Goal: Task Accomplishment & Management: Manage account settings

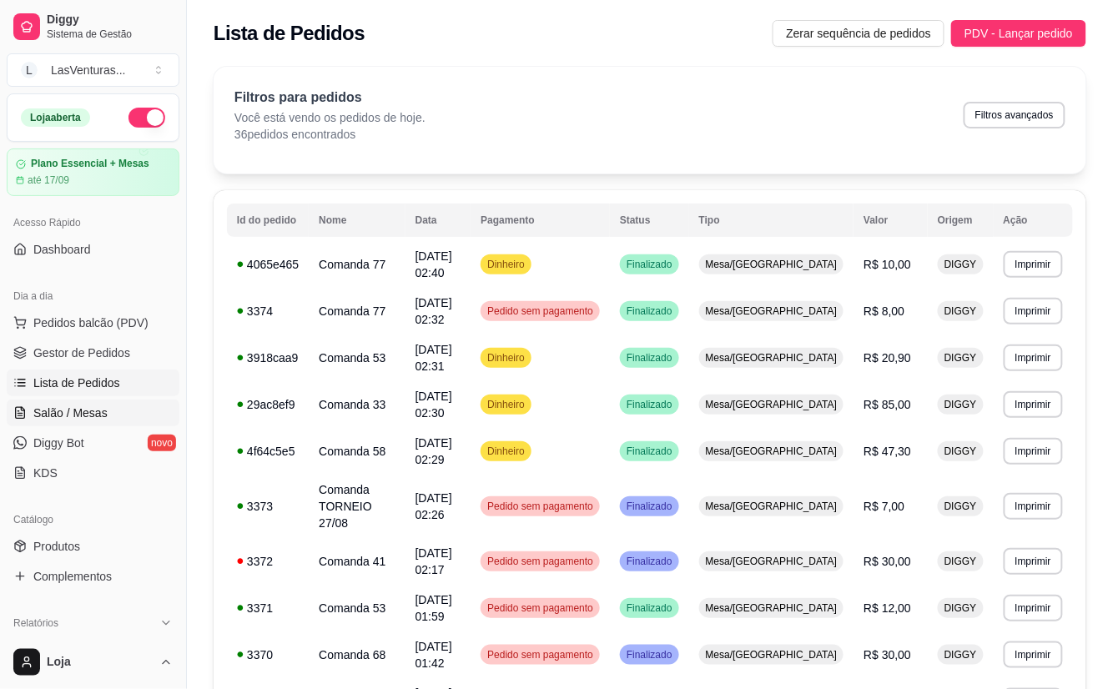
click at [81, 415] on span "Salão / Mesas" at bounding box center [70, 413] width 74 height 17
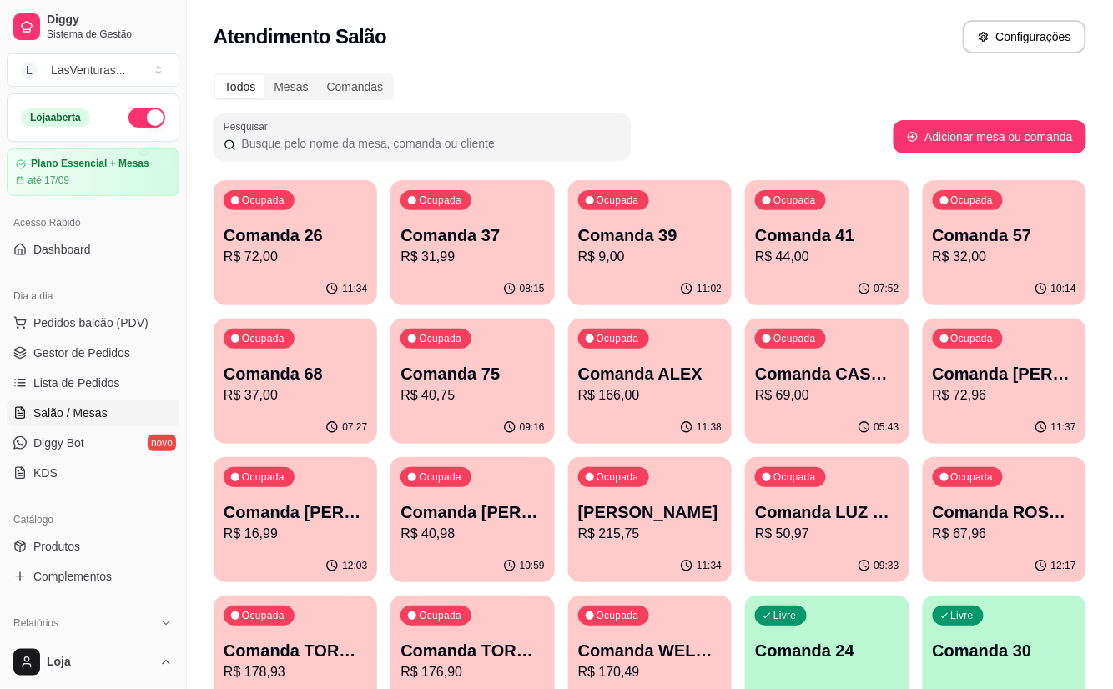
click at [255, 264] on p "R$ 72,00" at bounding box center [295, 257] width 143 height 20
click at [522, 244] on p "Comanda 37" at bounding box center [472, 235] width 139 height 23
click at [551, 231] on div "Ocupada Comanda 37 R$ 31,99" at bounding box center [472, 226] width 164 height 93
click at [697, 265] on p "R$ 9,00" at bounding box center [649, 257] width 143 height 20
click at [819, 288] on div "07:52" at bounding box center [827, 288] width 159 height 32
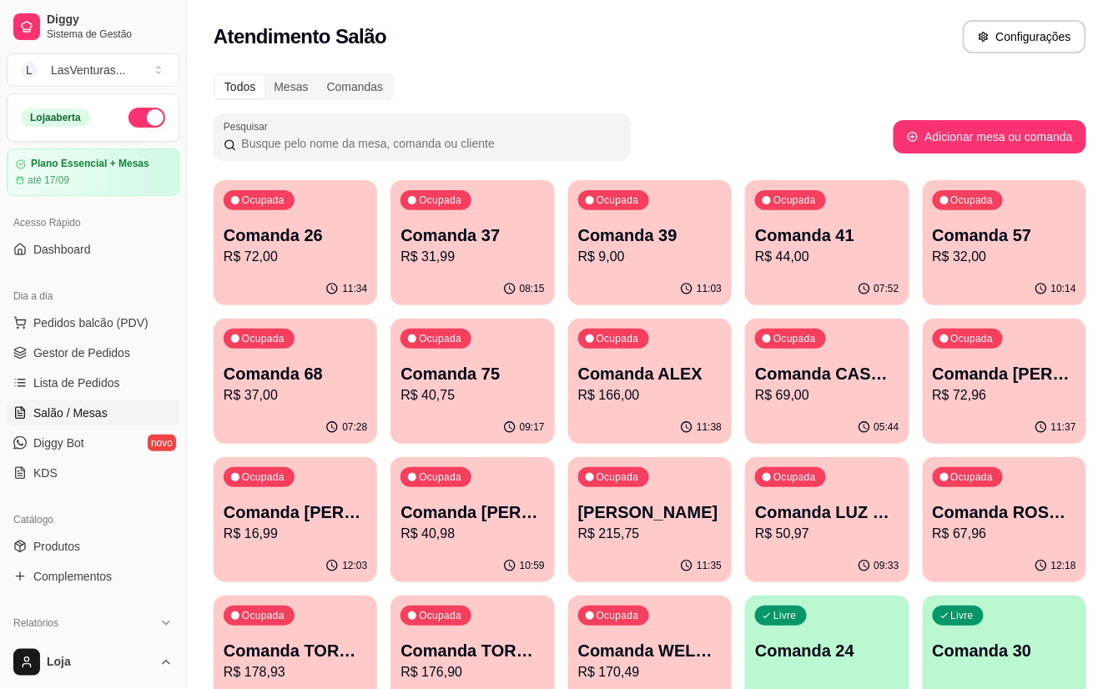
click at [983, 227] on p "Comanda 57" at bounding box center [1004, 235] width 143 height 23
click at [277, 360] on div "Ocupada Comanda 68 R$ 37,00" at bounding box center [296, 365] width 164 height 93
click at [514, 365] on p "Comanda 75" at bounding box center [472, 374] width 139 height 23
click at [608, 375] on p "Comanda ALEX" at bounding box center [649, 373] width 143 height 23
click at [102, 345] on span "Gestor de Pedidos" at bounding box center [81, 353] width 97 height 17
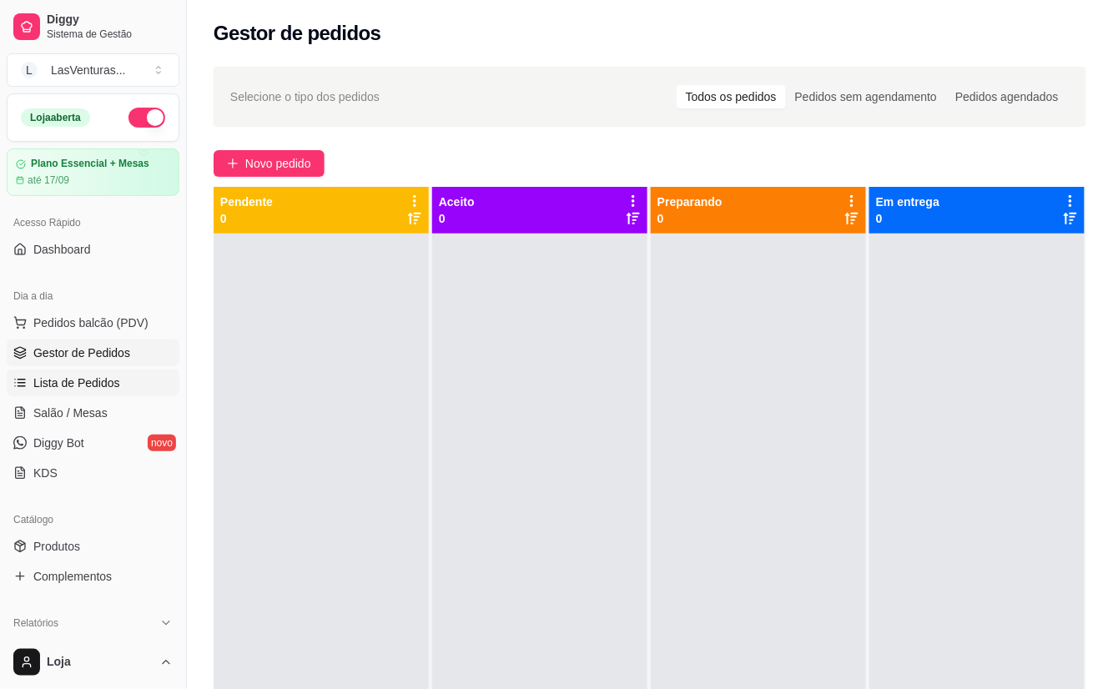
click at [105, 388] on span "Lista de Pedidos" at bounding box center [76, 383] width 87 height 17
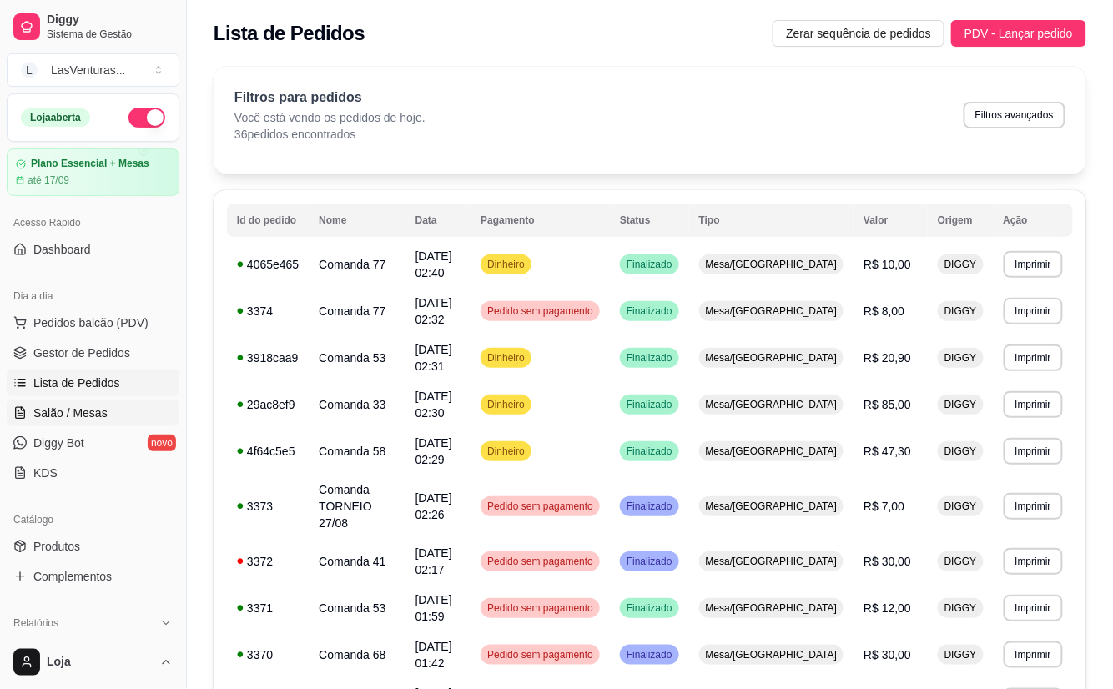
scroll to position [511, 0]
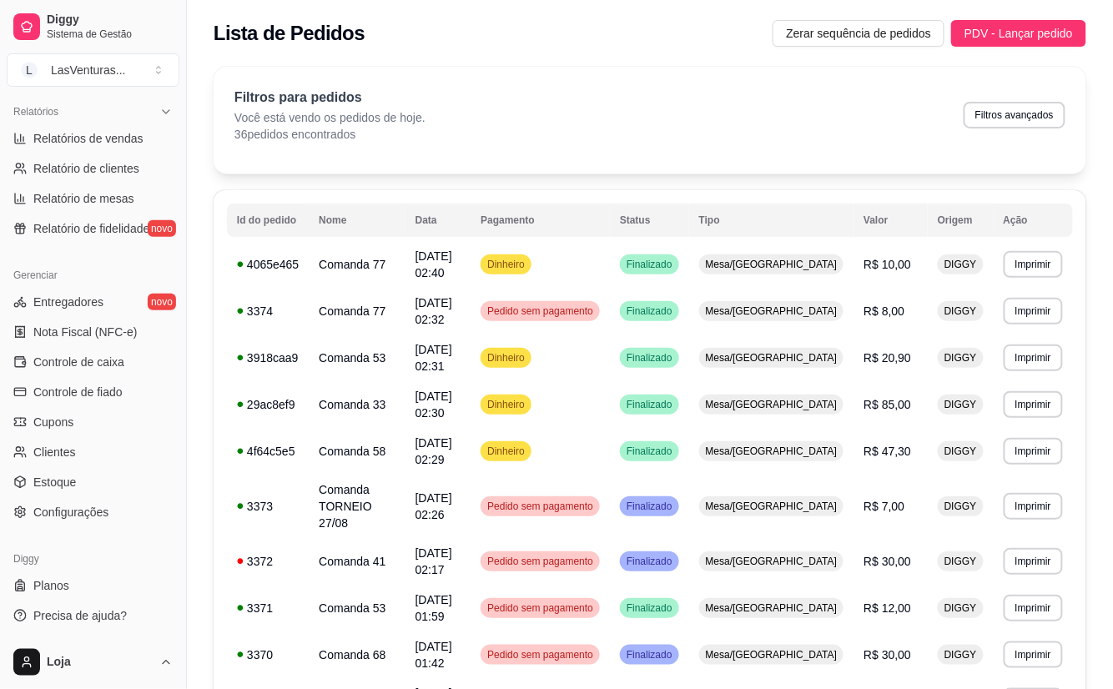
click at [108, 377] on ul "Entregadores novo Nota Fiscal (NFC-e) Controle de caixa Controle de fiado Cupon…" at bounding box center [93, 407] width 173 height 237
click at [104, 365] on span "Controle de caixa" at bounding box center [78, 362] width 91 height 17
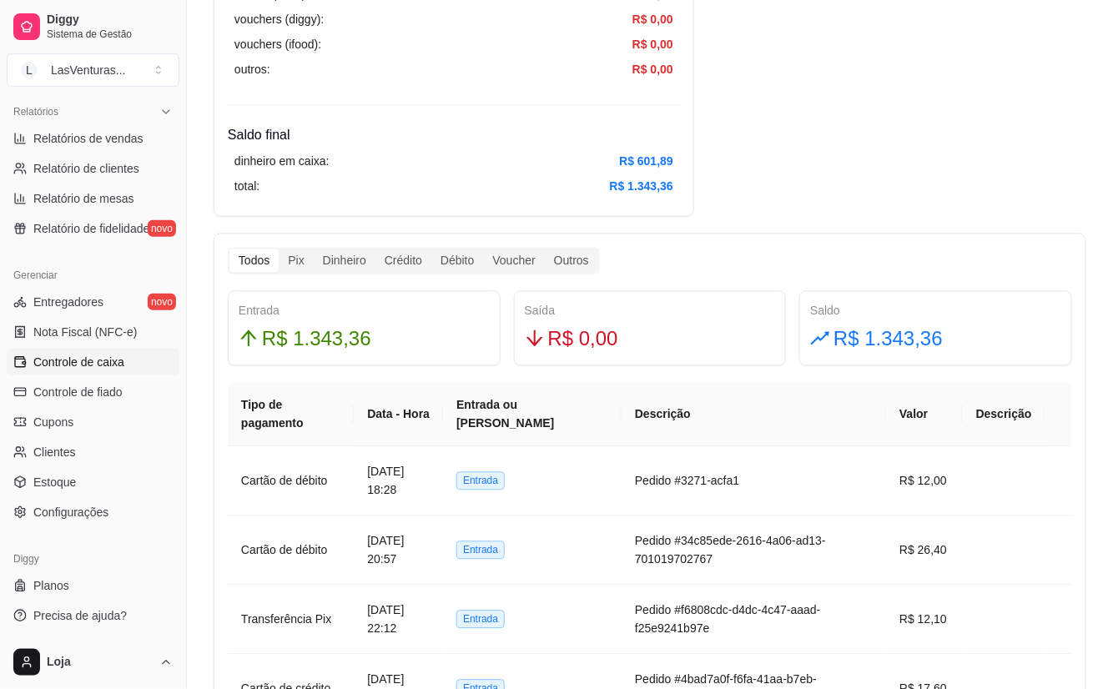
scroll to position [778, 0]
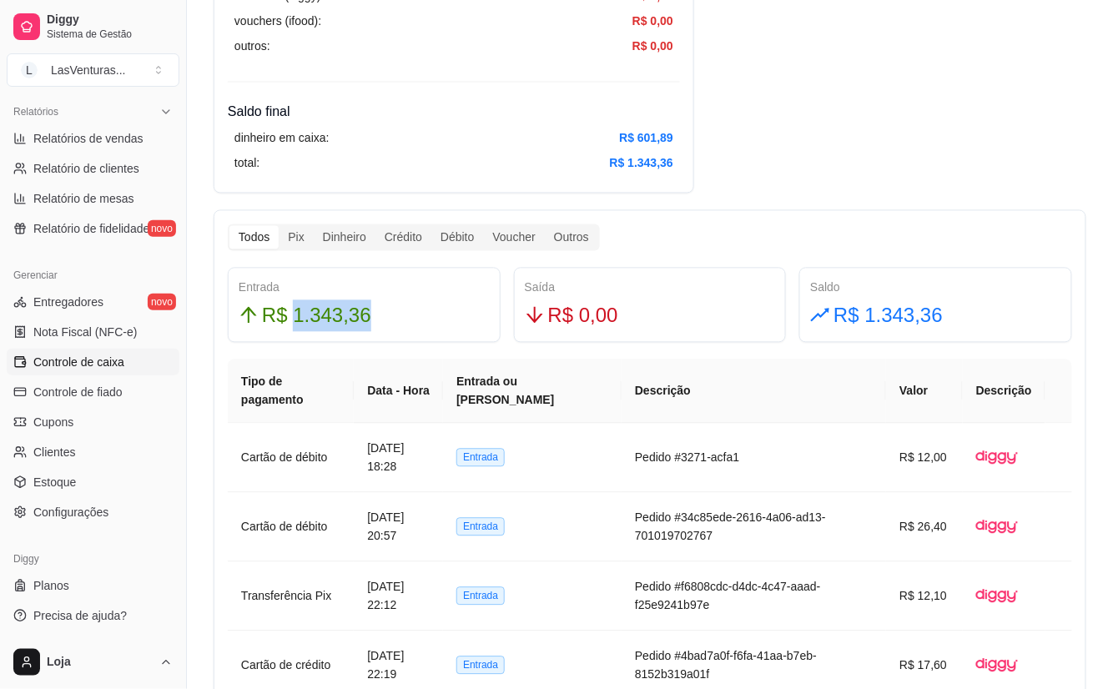
drag, startPoint x: 295, startPoint y: 312, endPoint x: 399, endPoint y: 325, distance: 105.1
click at [399, 325] on div "R$ 1.343,36" at bounding box center [364, 316] width 251 height 32
click at [838, 138] on div "Resumo Adicionar entrada/saída Data de abertura: [DATE] 17:02 Saldo inícial Din…" at bounding box center [650, 576] width 873 height 2529
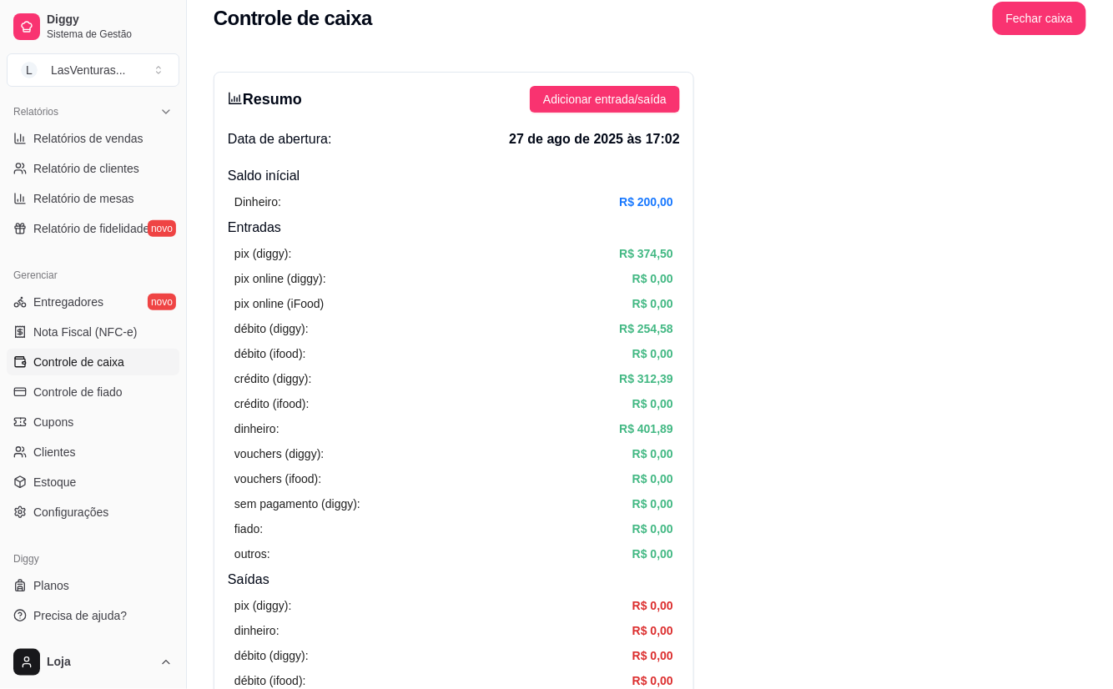
scroll to position [0, 0]
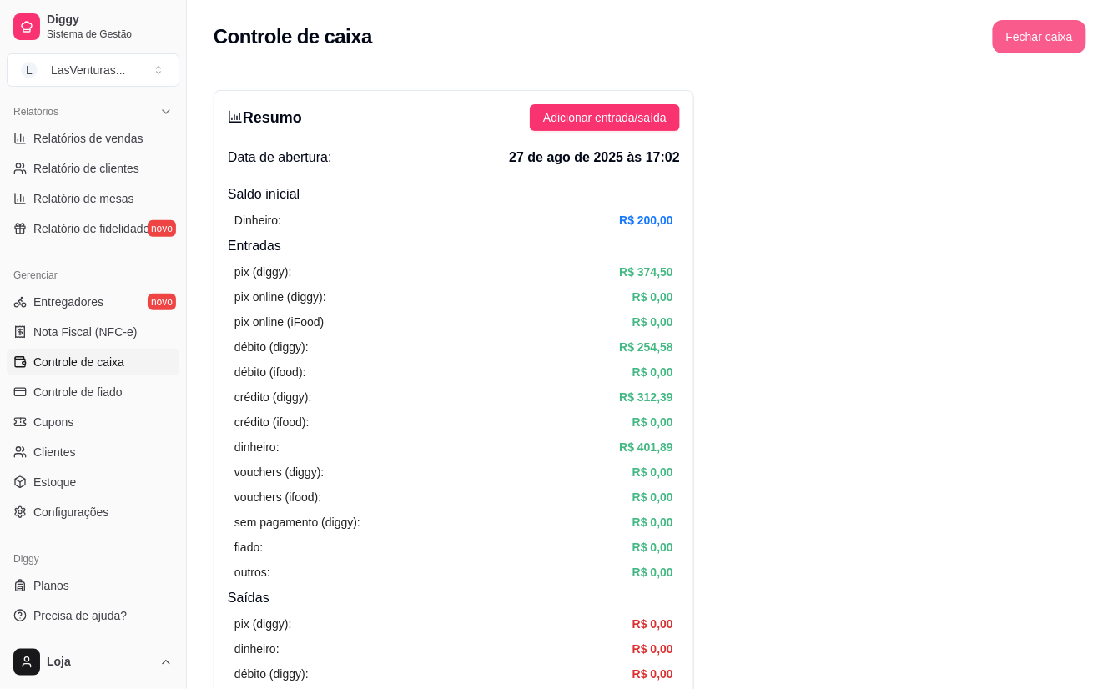
click at [1033, 41] on button "Fechar caixa" at bounding box center [1039, 36] width 93 height 33
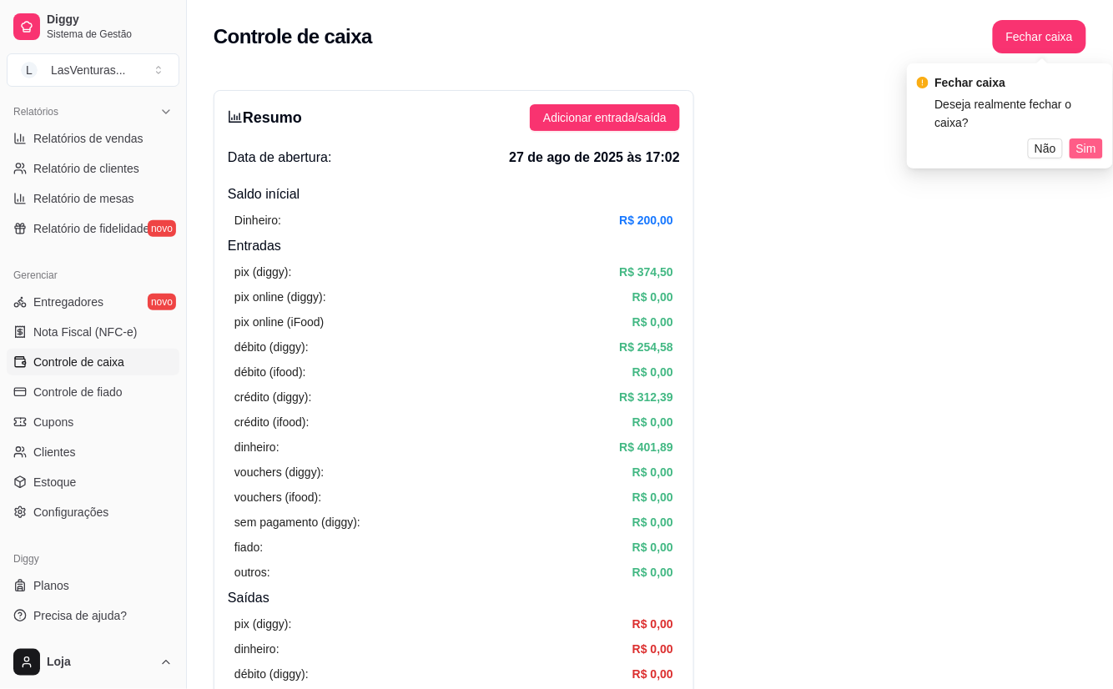
click at [1080, 139] on span "Sim" at bounding box center [1086, 148] width 20 height 18
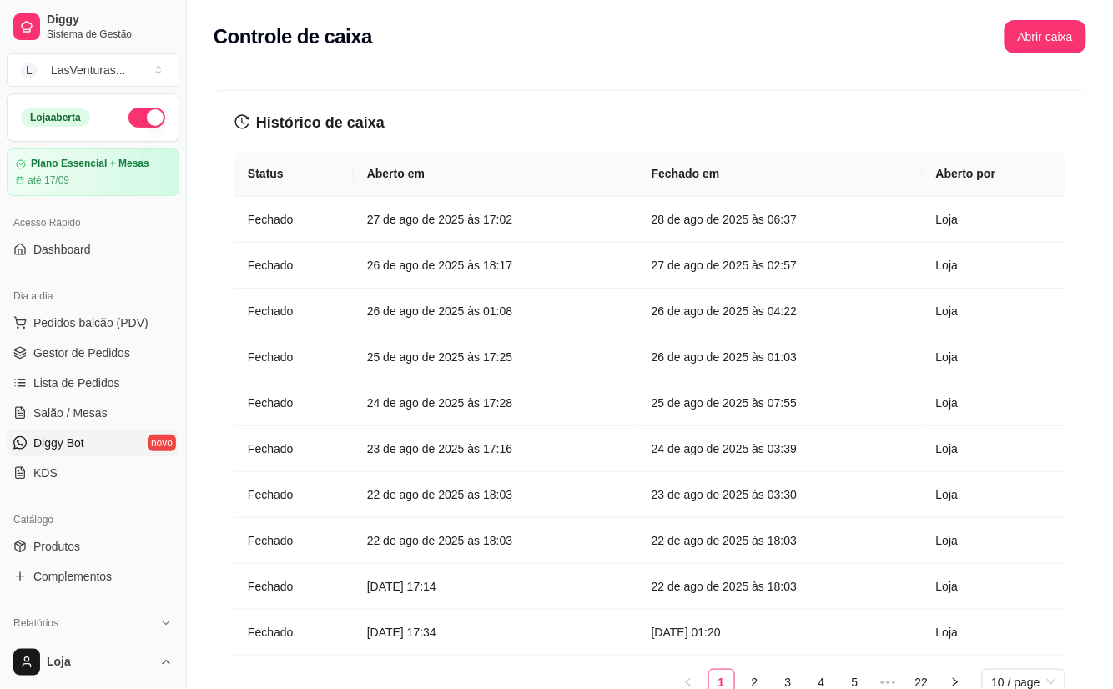
click at [98, 431] on link "Diggy Bot novo" at bounding box center [93, 443] width 173 height 27
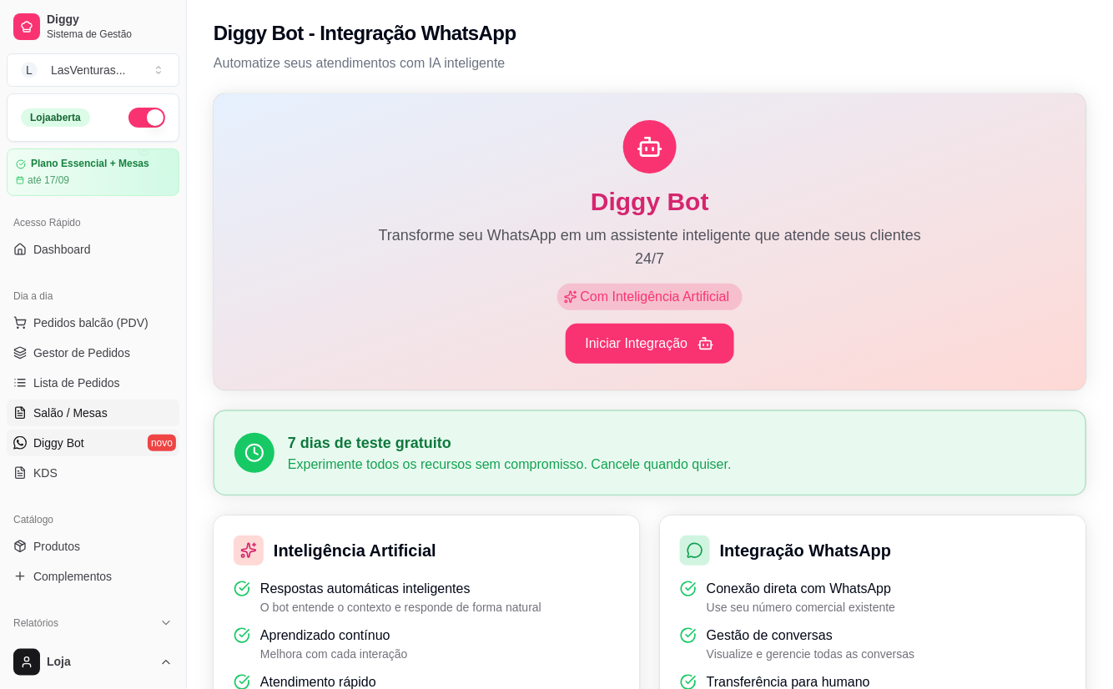
click at [95, 415] on span "Salão / Mesas" at bounding box center [70, 413] width 74 height 17
